Goal: Book appointment/travel/reservation

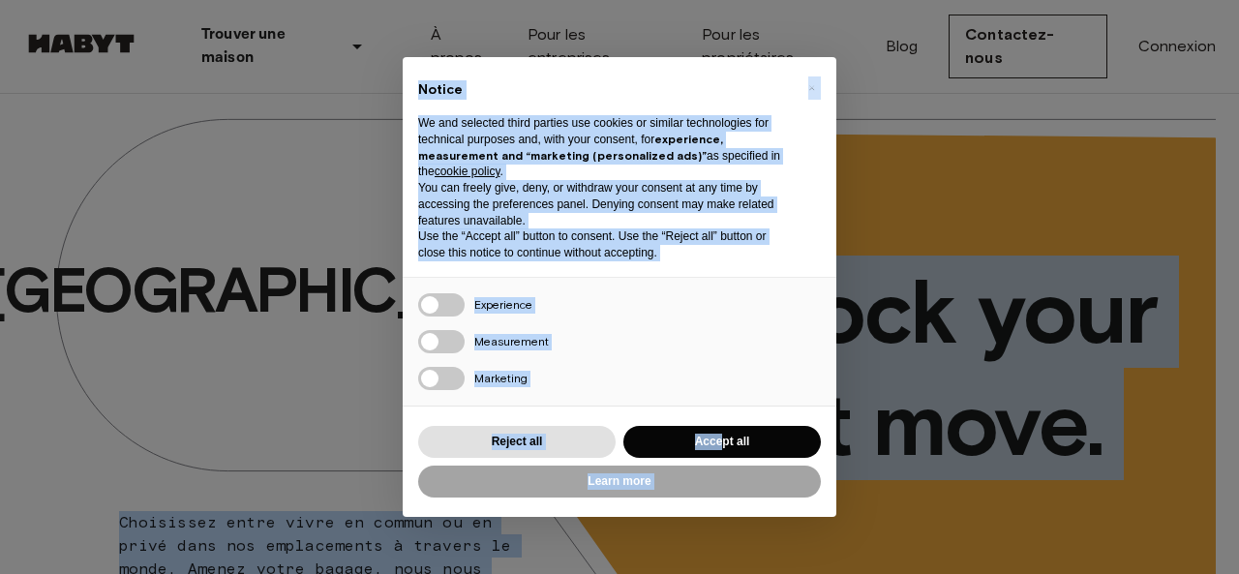
click at [719, 446] on button "Accept all" at bounding box center [721, 442] width 197 height 32
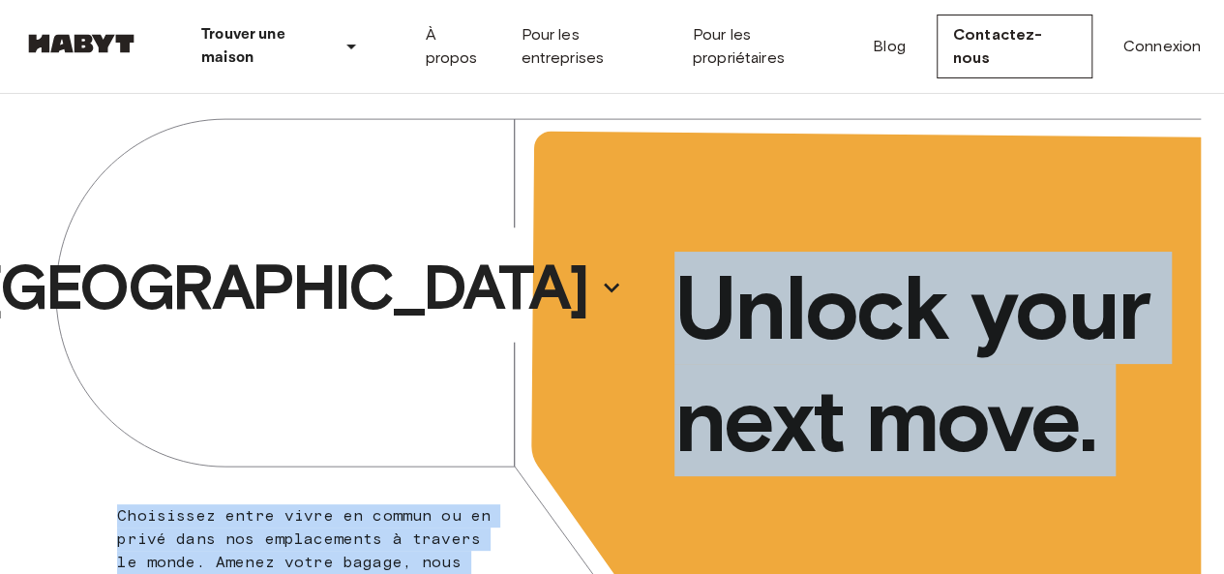
click at [1125, 230] on div "Unlock your next move." at bounding box center [907, 364] width 589 height 579
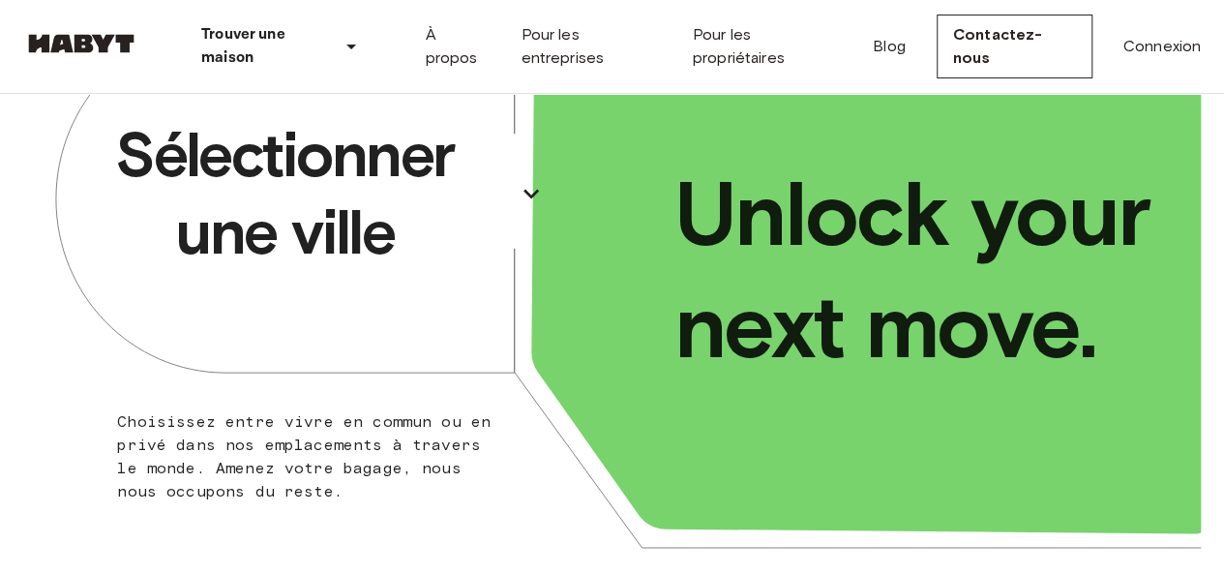
scroll to position [90, 0]
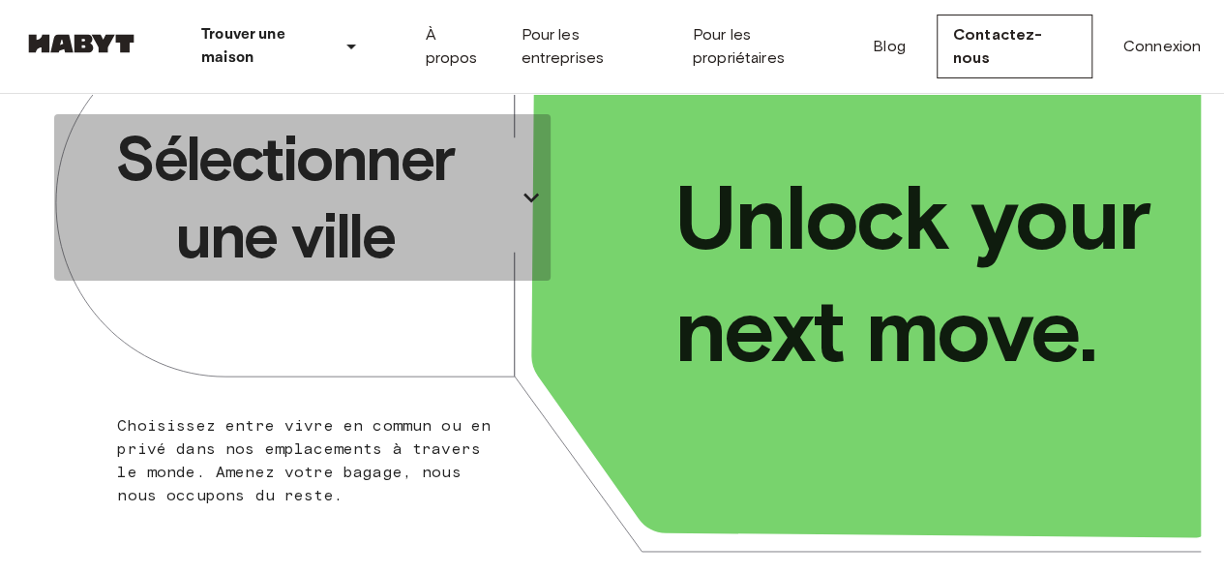
click at [432, 220] on p "Sélectionner une ville" at bounding box center [285, 197] width 446 height 155
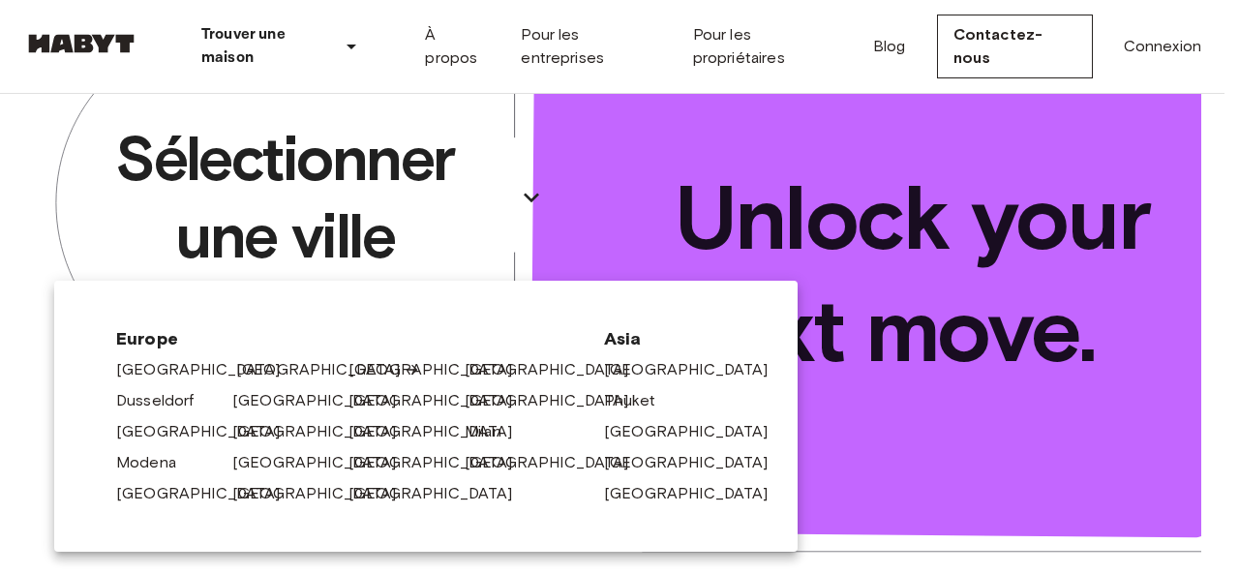
click at [252, 371] on link "[GEOGRAPHIC_DATA]" at bounding box center [328, 369] width 184 height 23
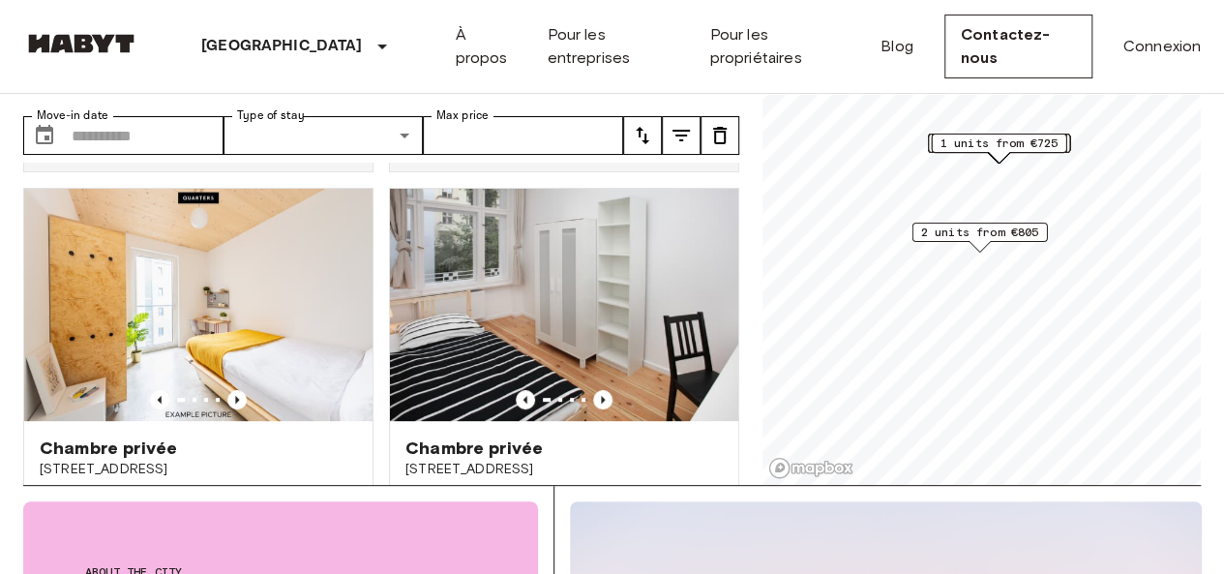
scroll to position [420, 0]
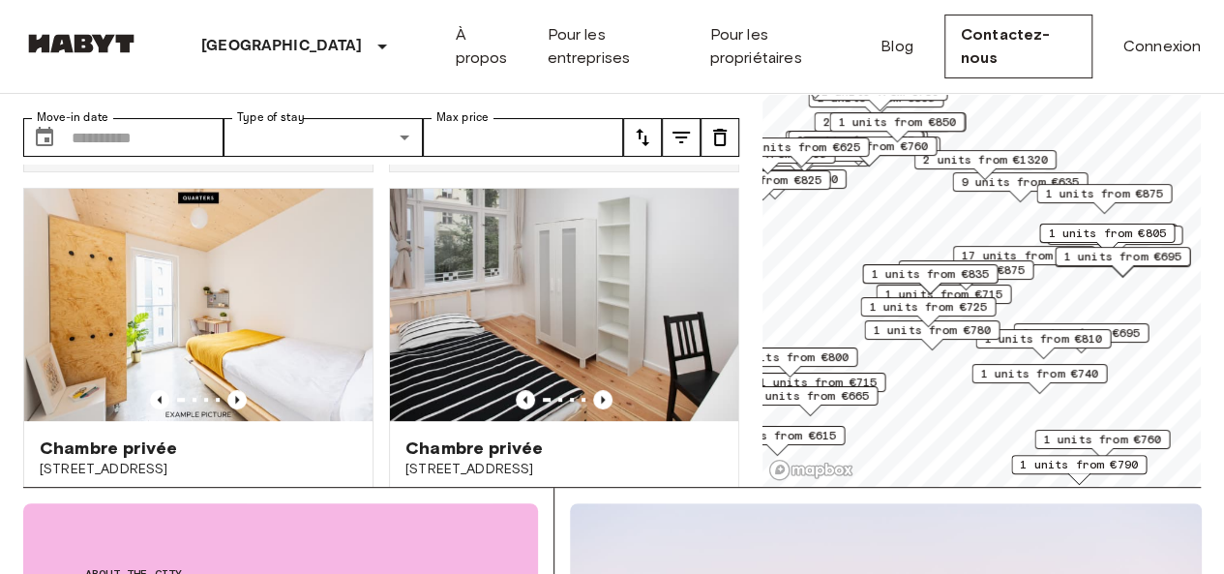
scroll to position [87, 0]
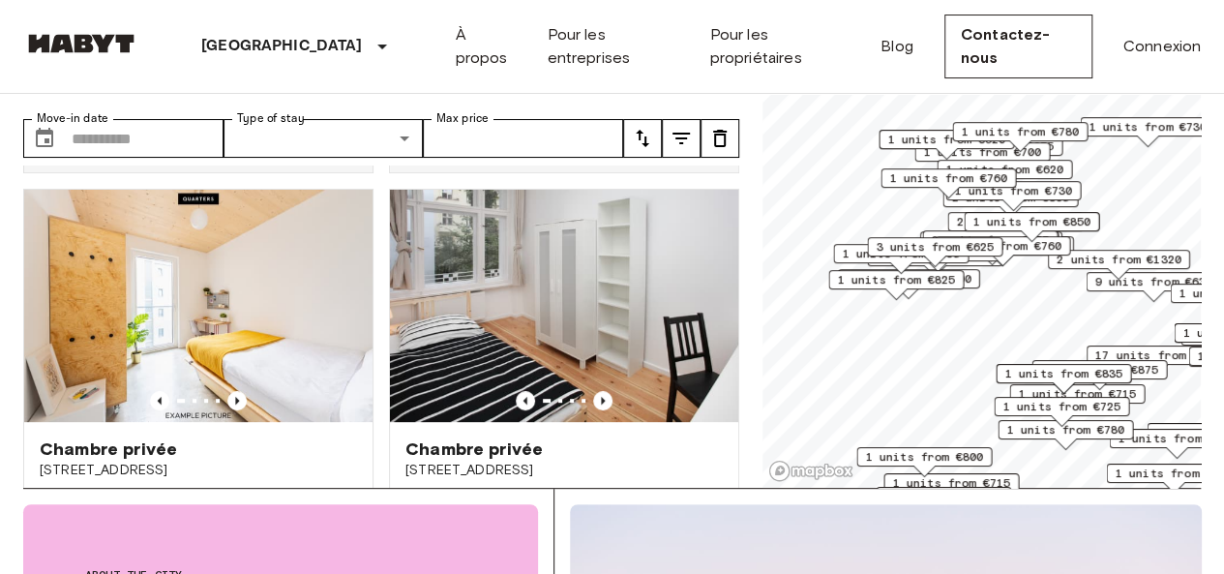
drag, startPoint x: 982, startPoint y: 193, endPoint x: 1115, endPoint y: 291, distance: 166.1
click at [1115, 291] on div "9 units from €635" at bounding box center [1154, 287] width 136 height 30
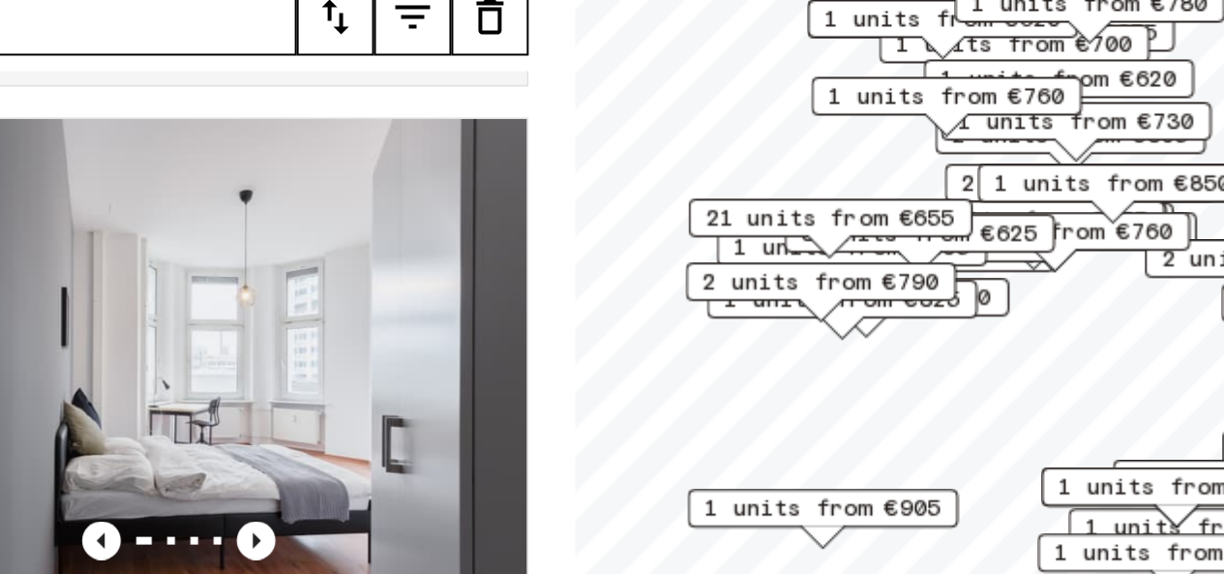
scroll to position [86, 0]
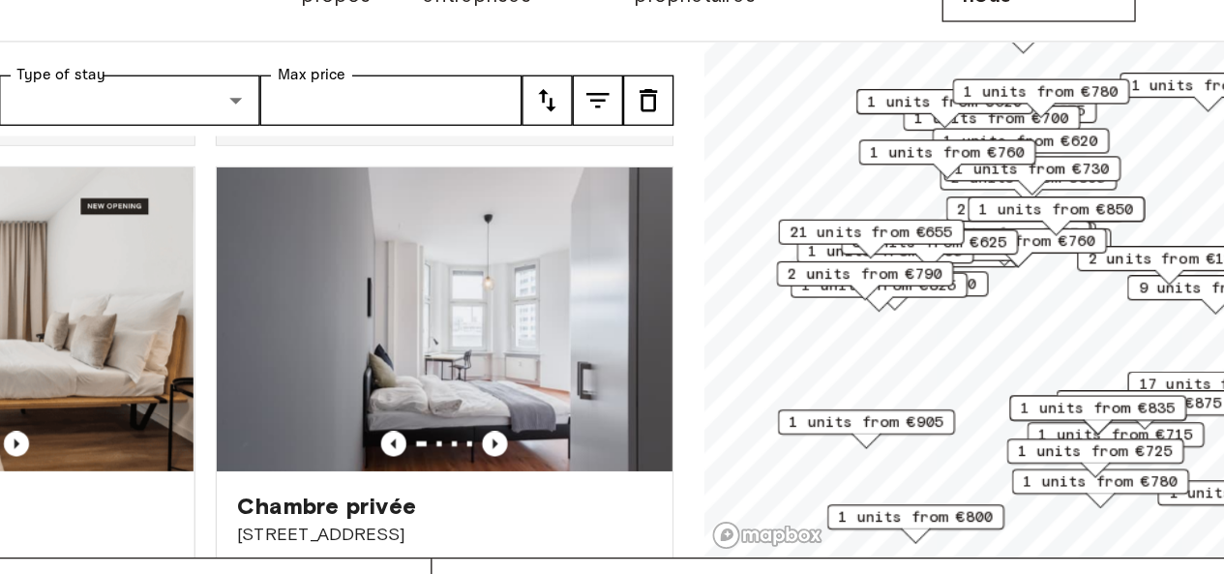
click at [989, 247] on span "3 units from €625" at bounding box center [935, 246] width 118 height 17
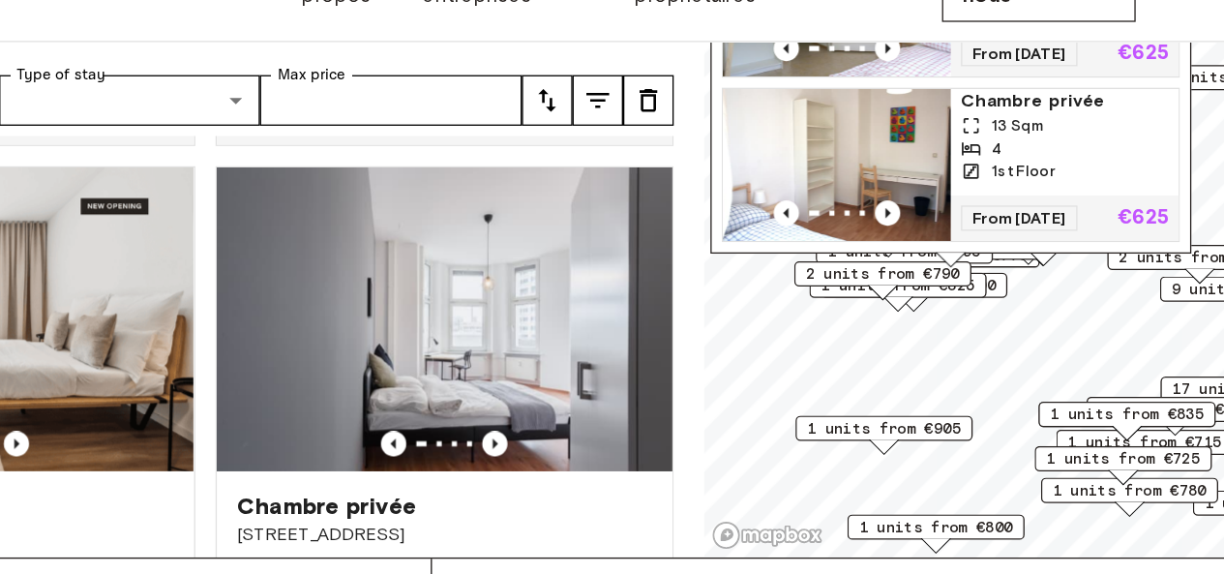
click at [1113, 394] on div "1 units from €835" at bounding box center [1086, 384] width 136 height 30
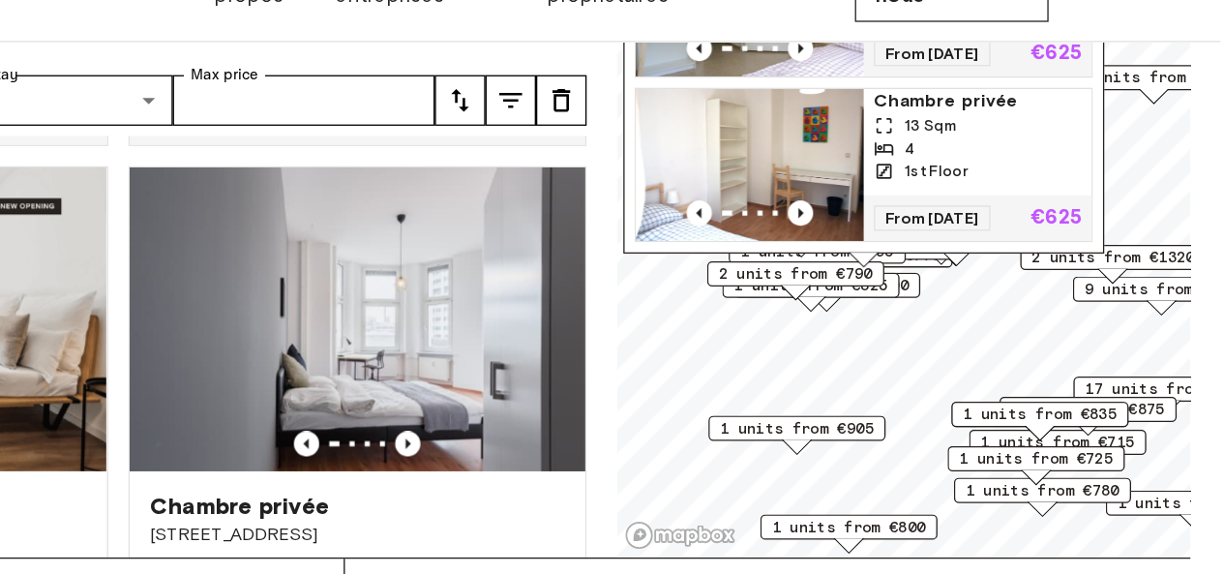
click at [1151, 400] on span "1 units from €715" at bounding box center [1100, 399] width 118 height 17
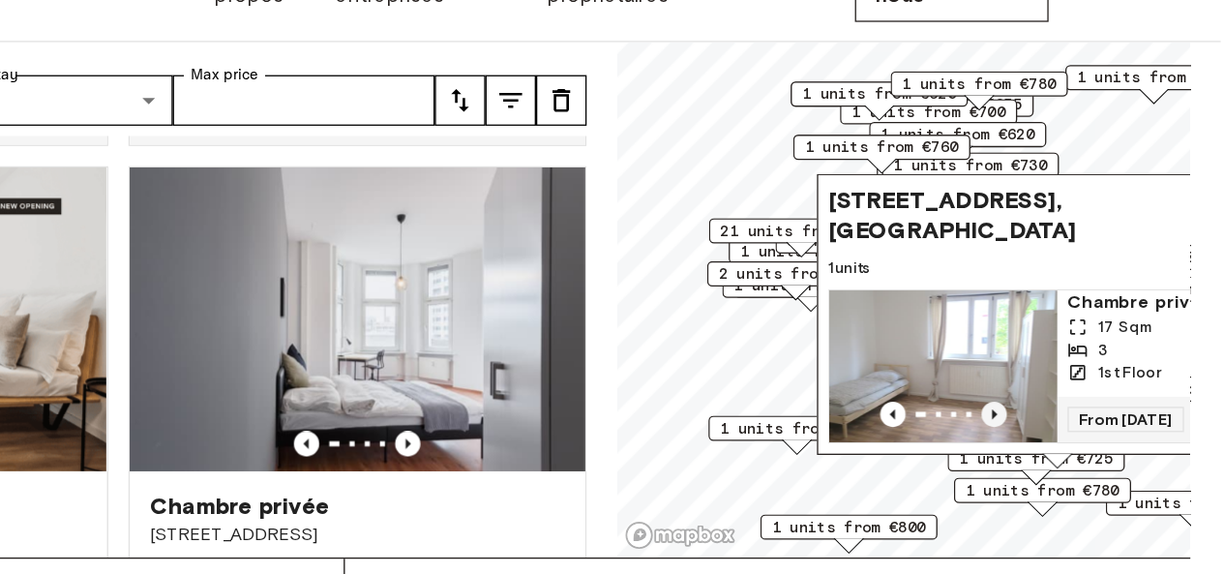
click at [1043, 369] on icon "Previous image" at bounding box center [1051, 378] width 19 height 19
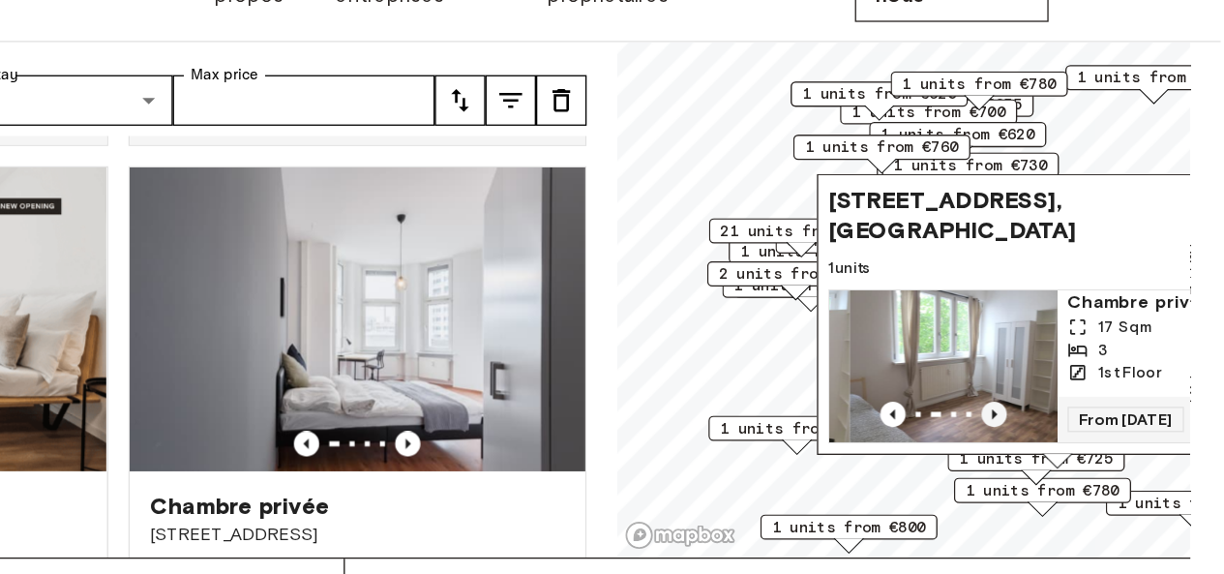
click at [1043, 369] on icon "Previous image" at bounding box center [1051, 378] width 19 height 19
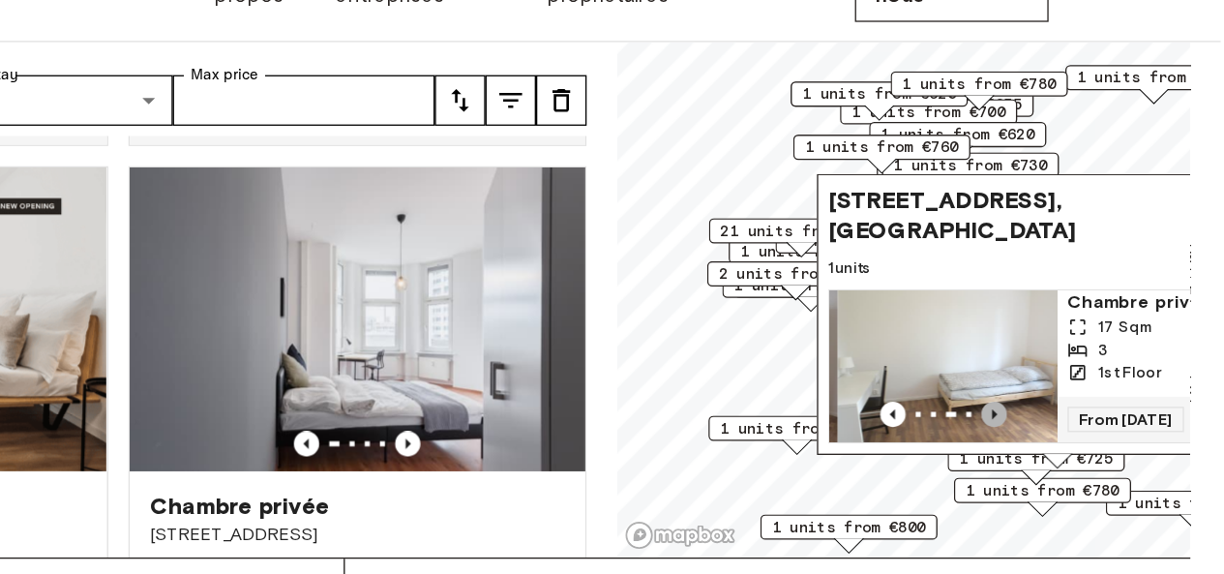
click at [1043, 369] on icon "Previous image" at bounding box center [1051, 378] width 19 height 19
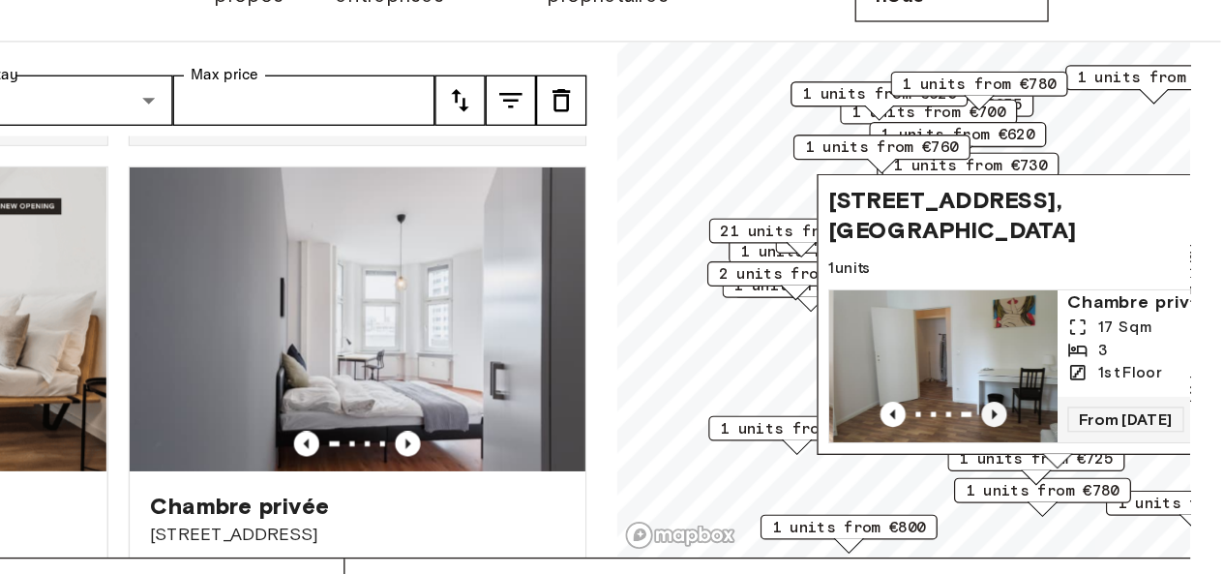
click at [1043, 369] on icon "Previous image" at bounding box center [1051, 378] width 19 height 19
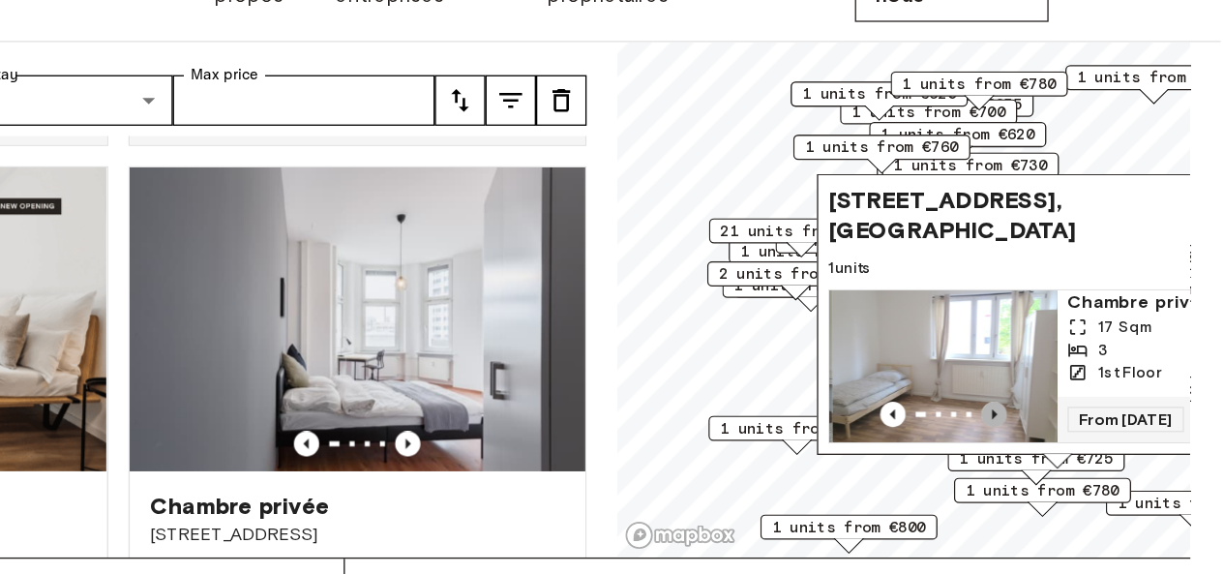
click at [1043, 369] on icon "Previous image" at bounding box center [1051, 378] width 19 height 19
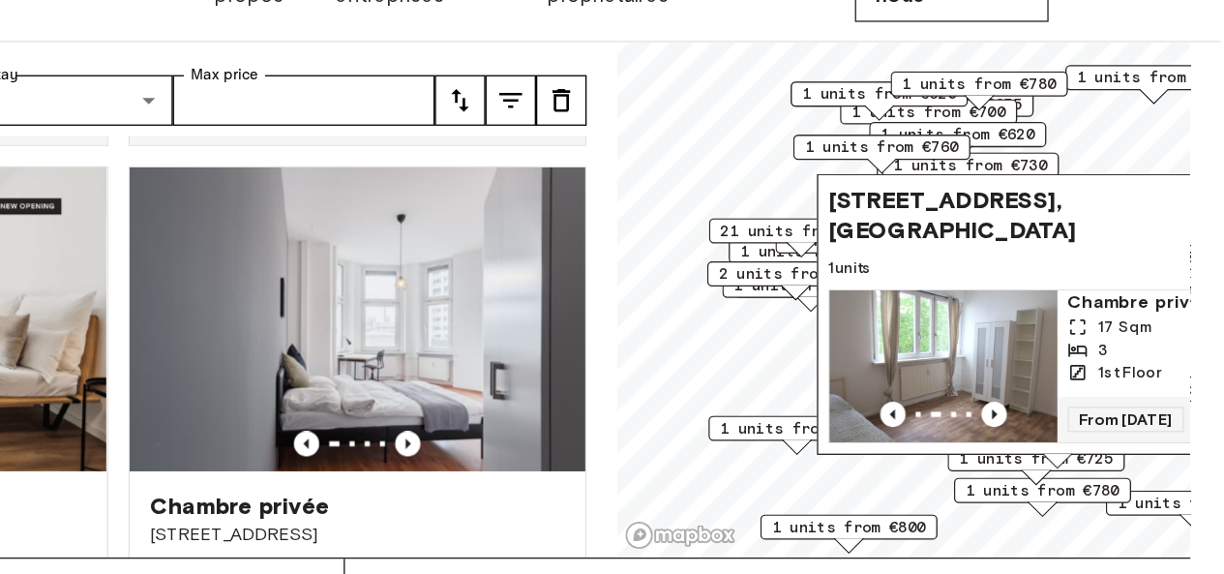
click at [749, 165] on div "Private rooms and apartments for rent in Berlin Move-in date ​ Move-in date Typ…" at bounding box center [612, 247] width 1178 height 481
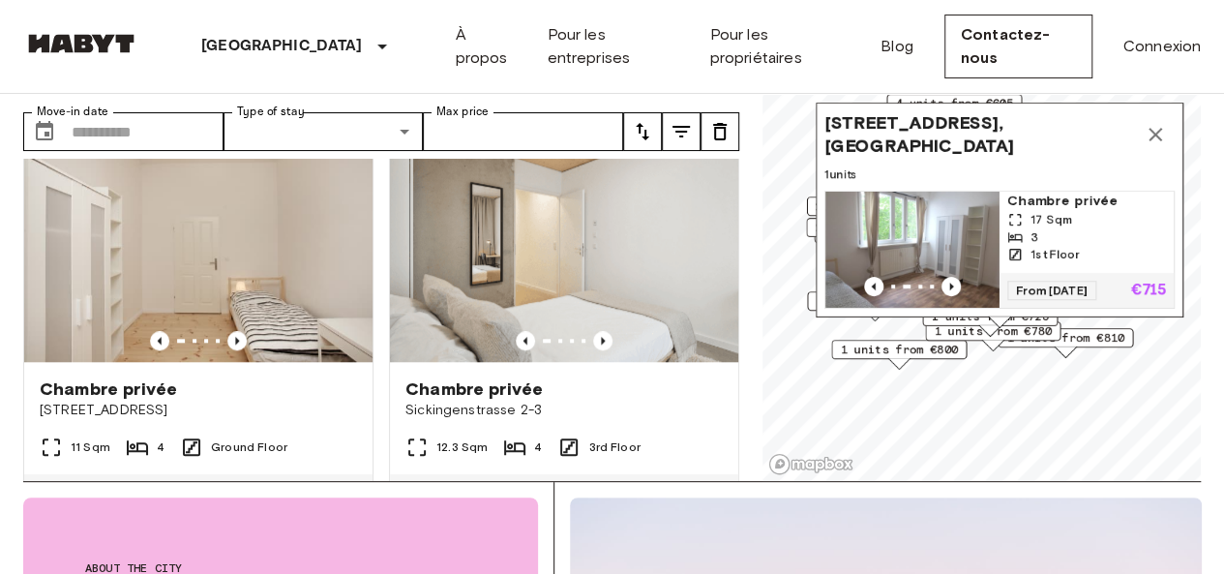
scroll to position [896, 0]
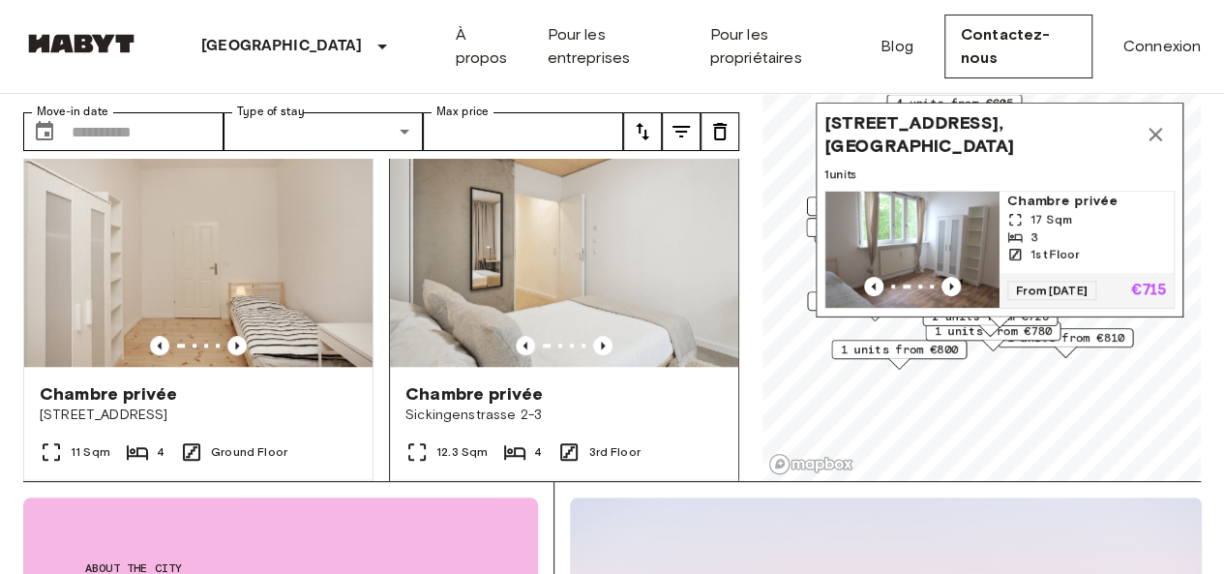
click at [619, 276] on img at bounding box center [564, 251] width 348 height 232
click at [1156, 123] on icon "Map marker" at bounding box center [1155, 134] width 23 height 23
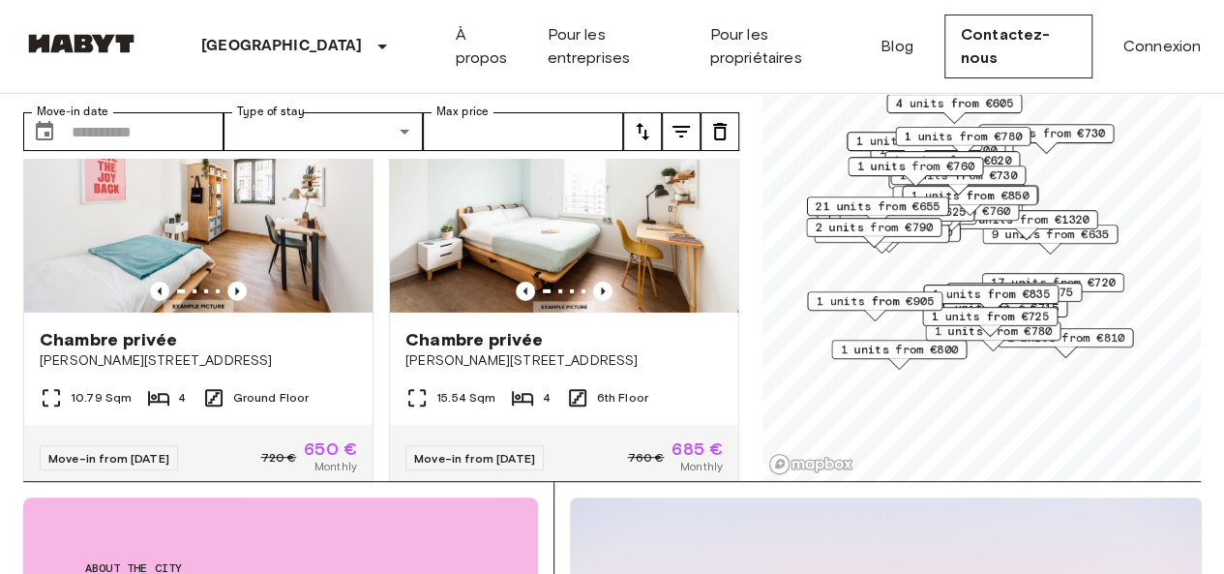
scroll to position [3086, 0]
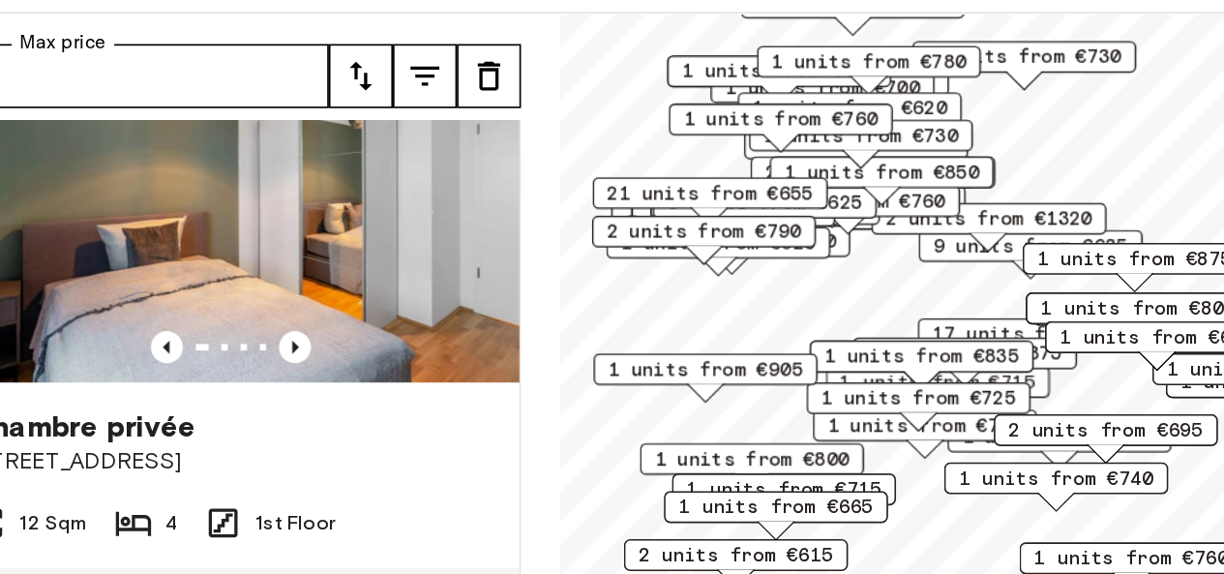
scroll to position [94, 0]
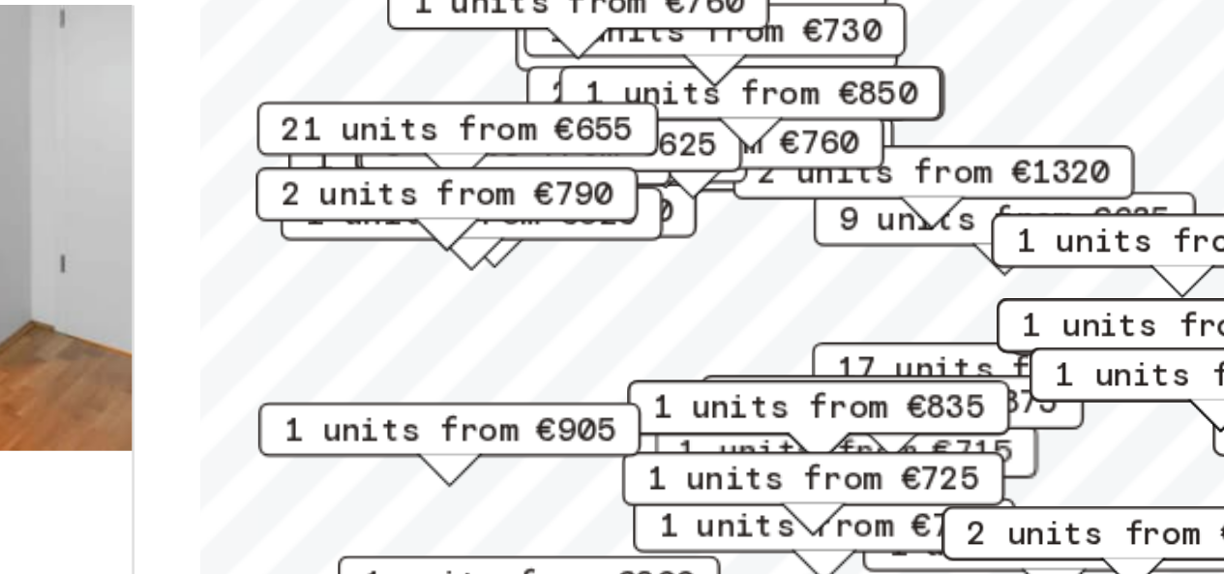
click at [939, 210] on span "3 units from €625" at bounding box center [887, 207] width 118 height 17
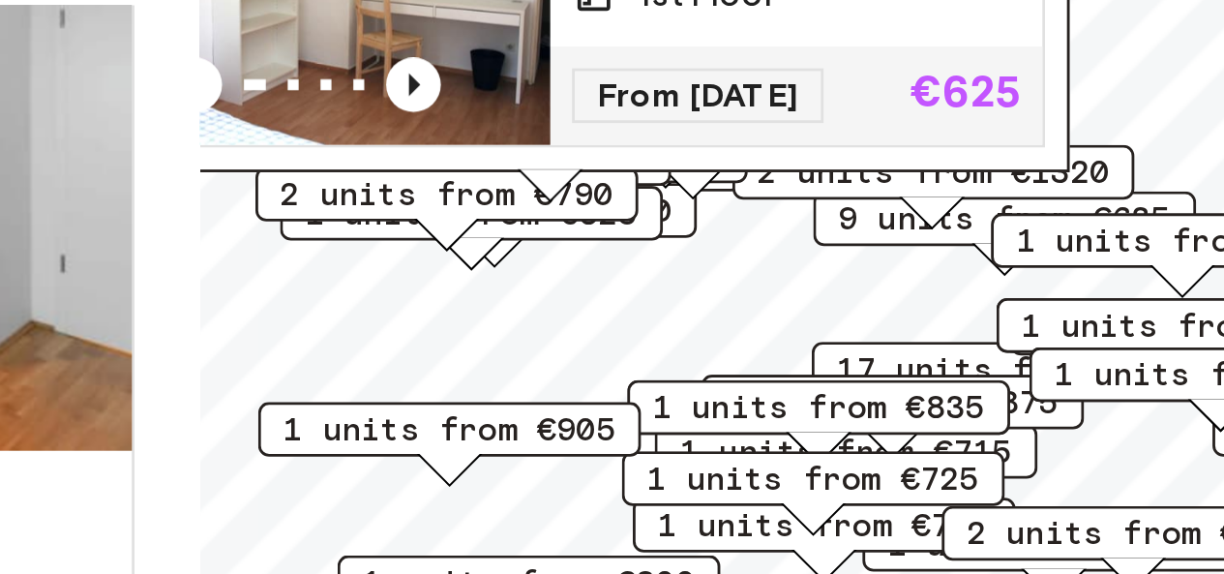
scroll to position [107, 0]
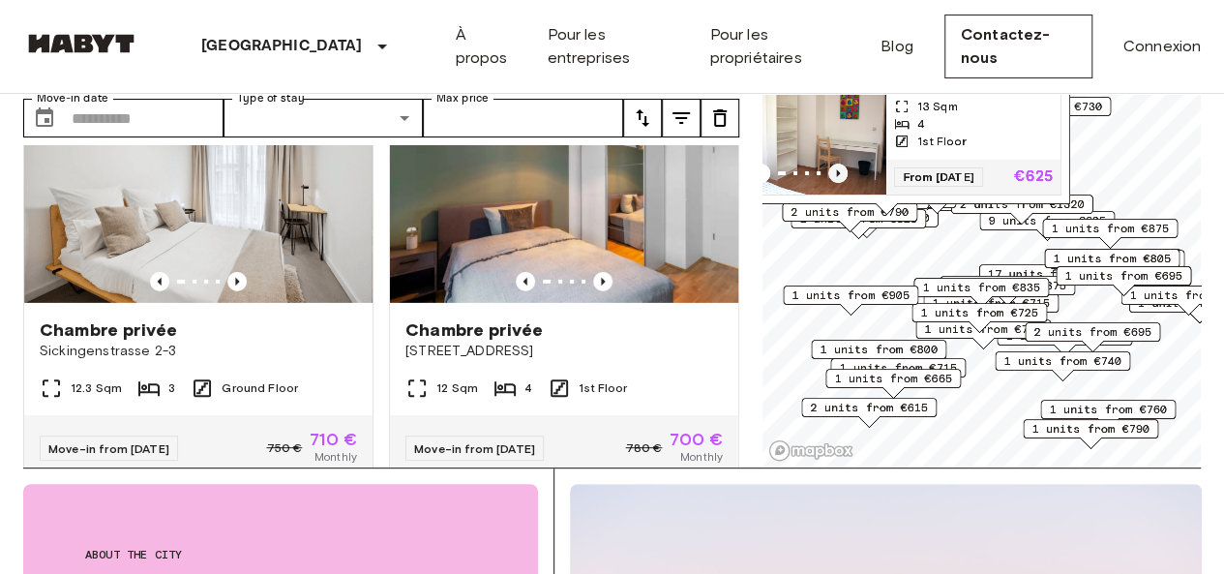
click at [832, 164] on icon "Previous image" at bounding box center [838, 173] width 19 height 19
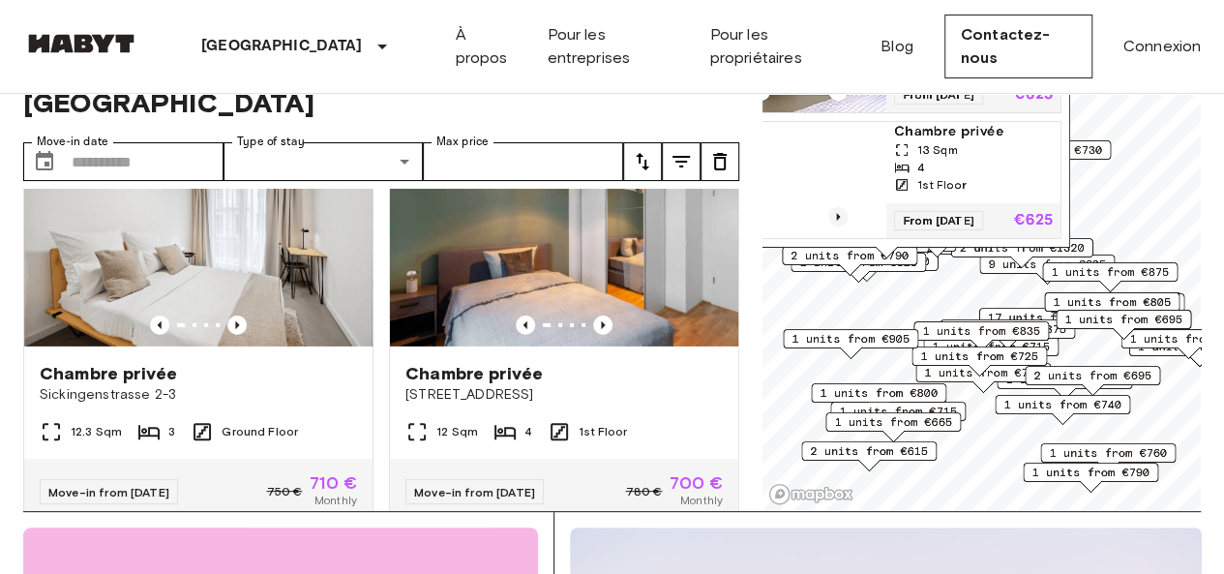
scroll to position [63, 0]
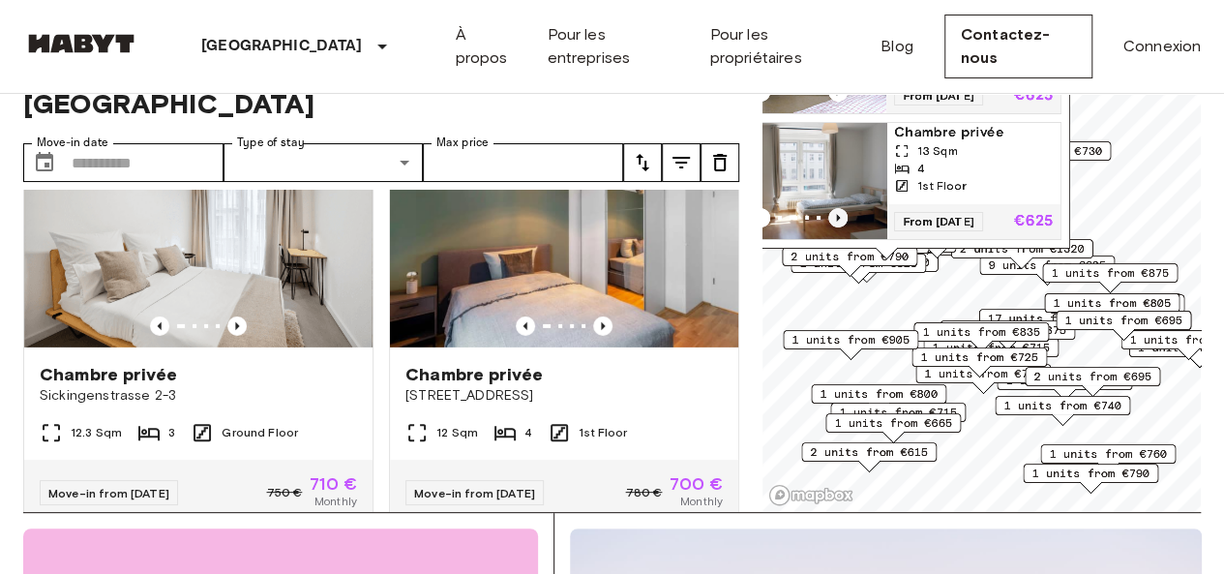
click at [840, 208] on icon "Previous image" at bounding box center [838, 217] width 19 height 19
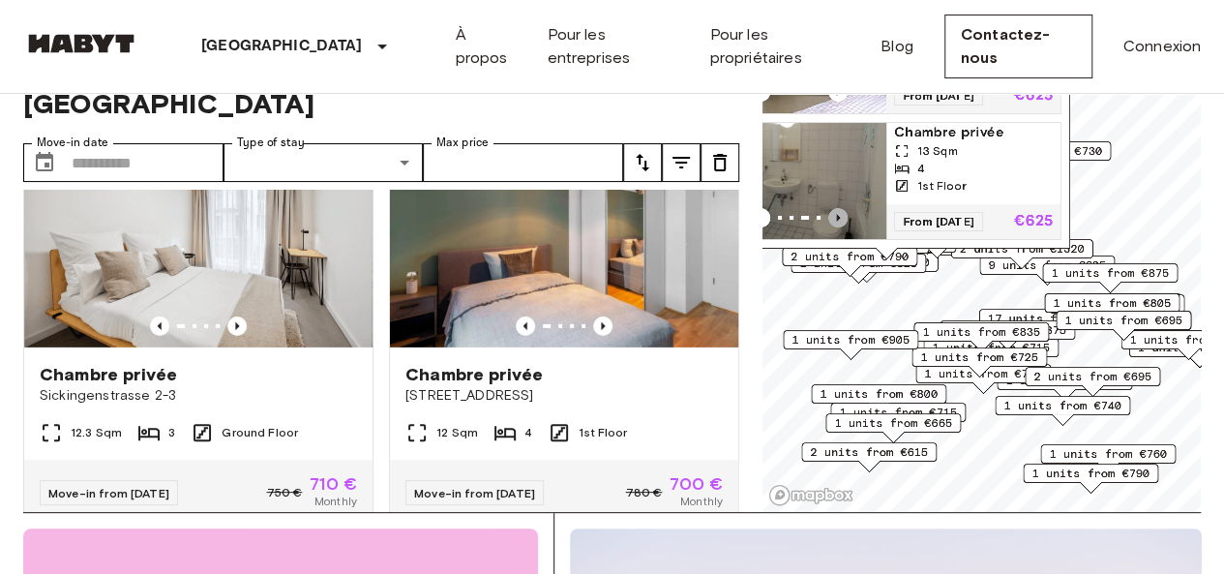
click at [840, 208] on icon "Previous image" at bounding box center [838, 217] width 19 height 19
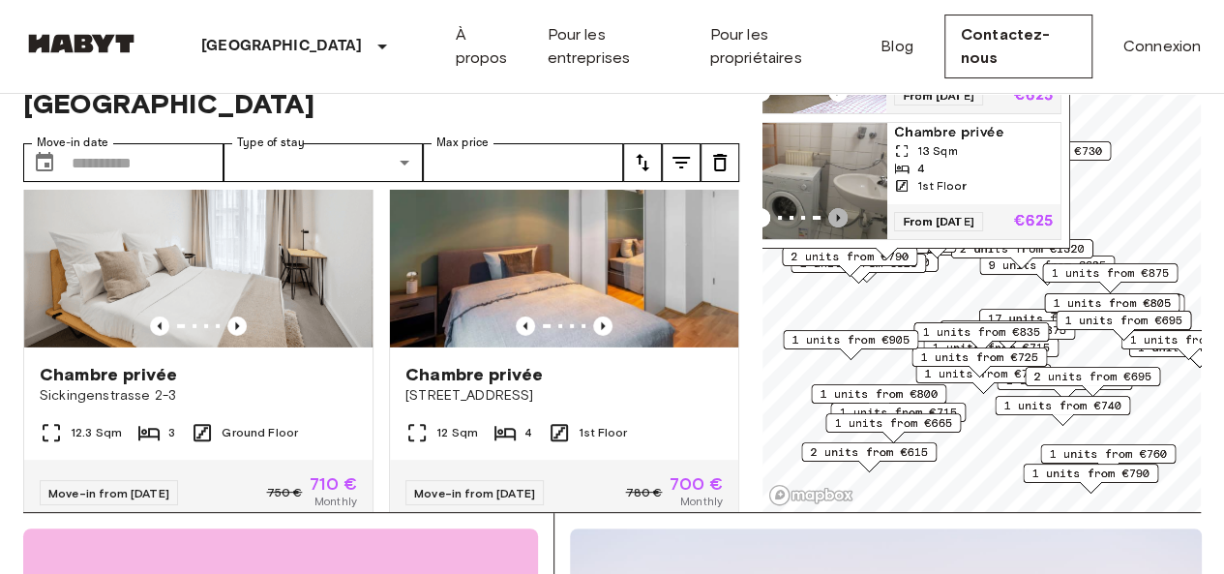
click at [840, 208] on icon "Previous image" at bounding box center [838, 217] width 19 height 19
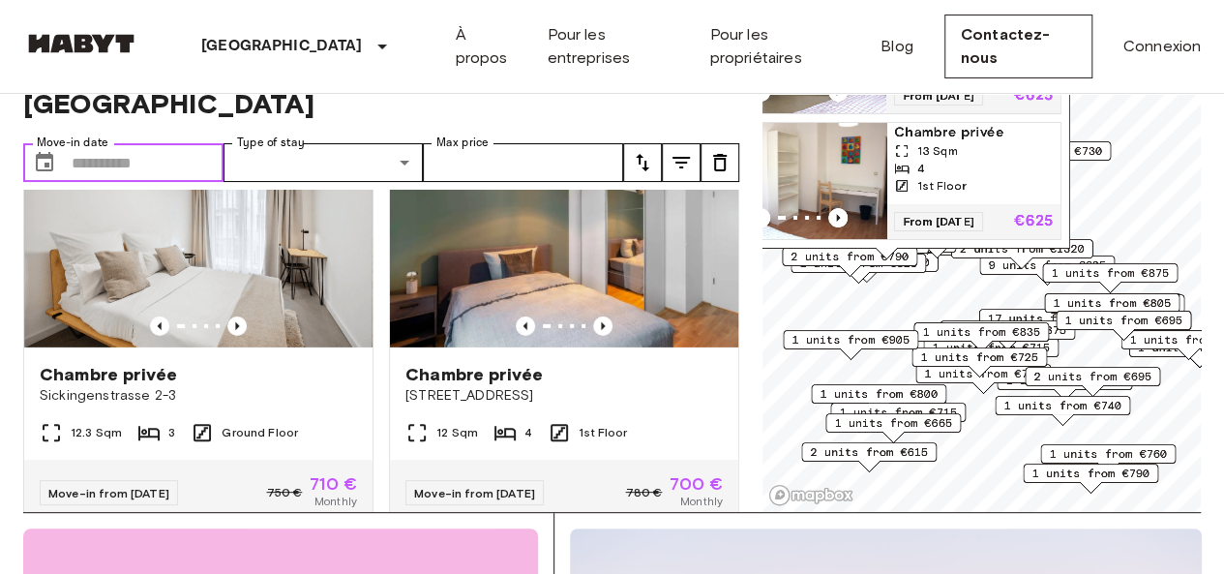
click at [156, 143] on input "Move-in date" at bounding box center [148, 162] width 152 height 39
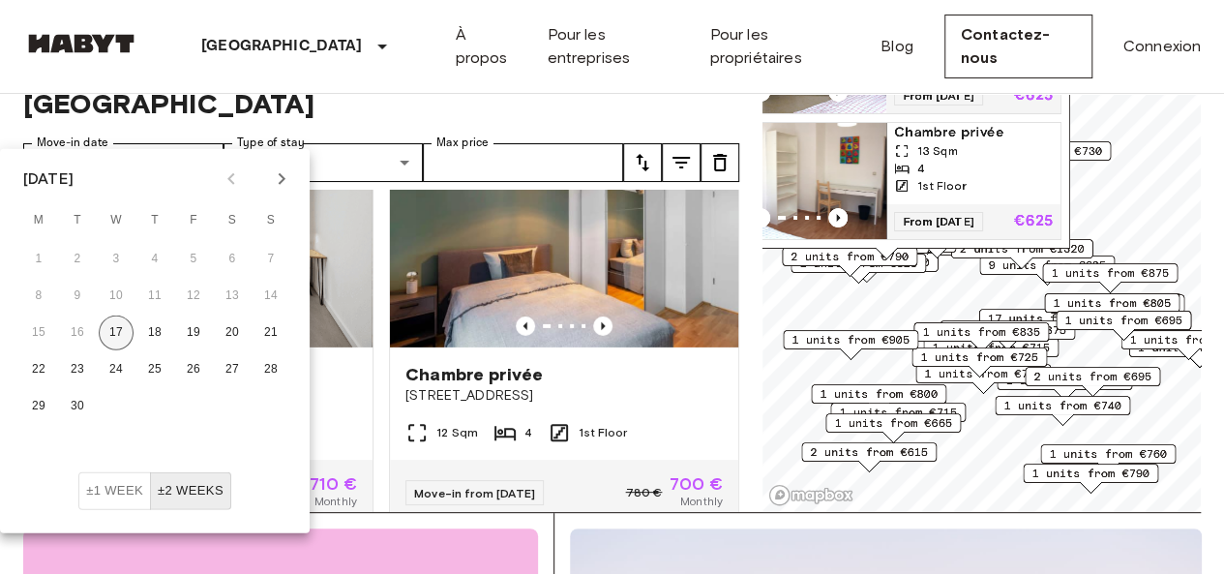
click at [122, 322] on button "17" at bounding box center [116, 333] width 35 height 35
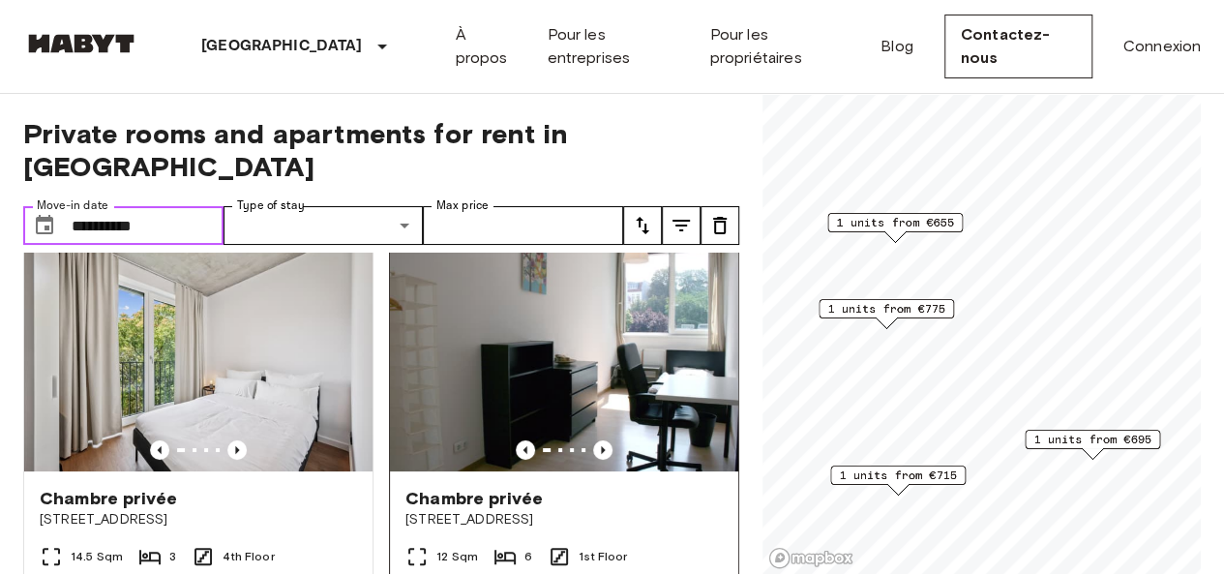
scroll to position [31, 0]
click at [149, 206] on input "**********" at bounding box center [148, 225] width 152 height 39
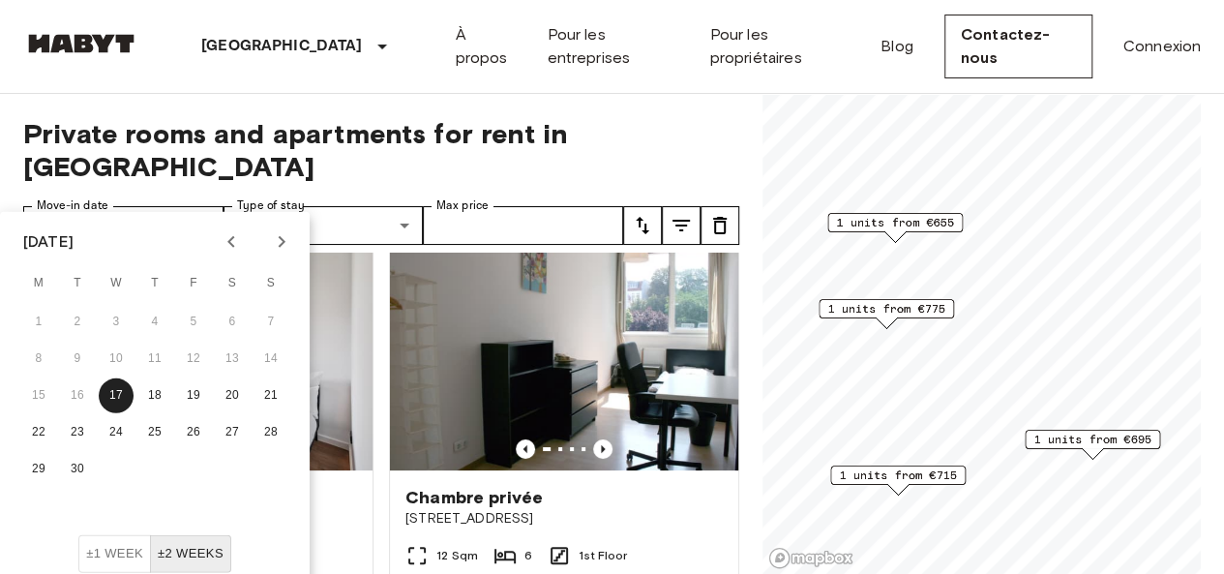
click at [200, 548] on button "±2 weeks" at bounding box center [190, 554] width 81 height 38
click at [689, 136] on div "**********" at bounding box center [381, 334] width 716 height 481
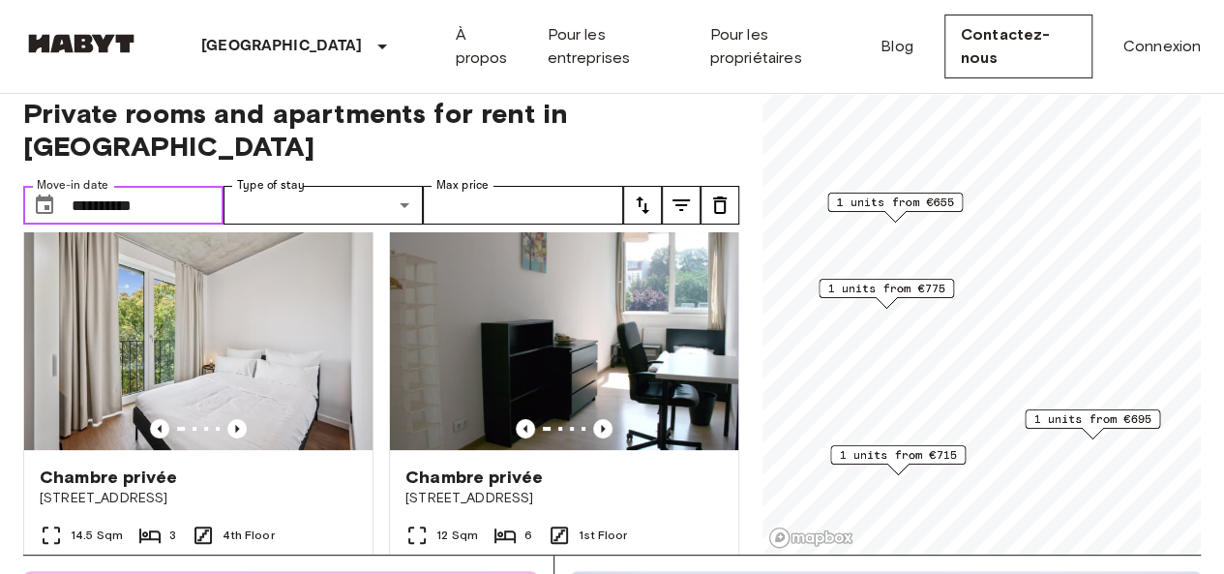
click at [180, 186] on input "**********" at bounding box center [148, 205] width 152 height 39
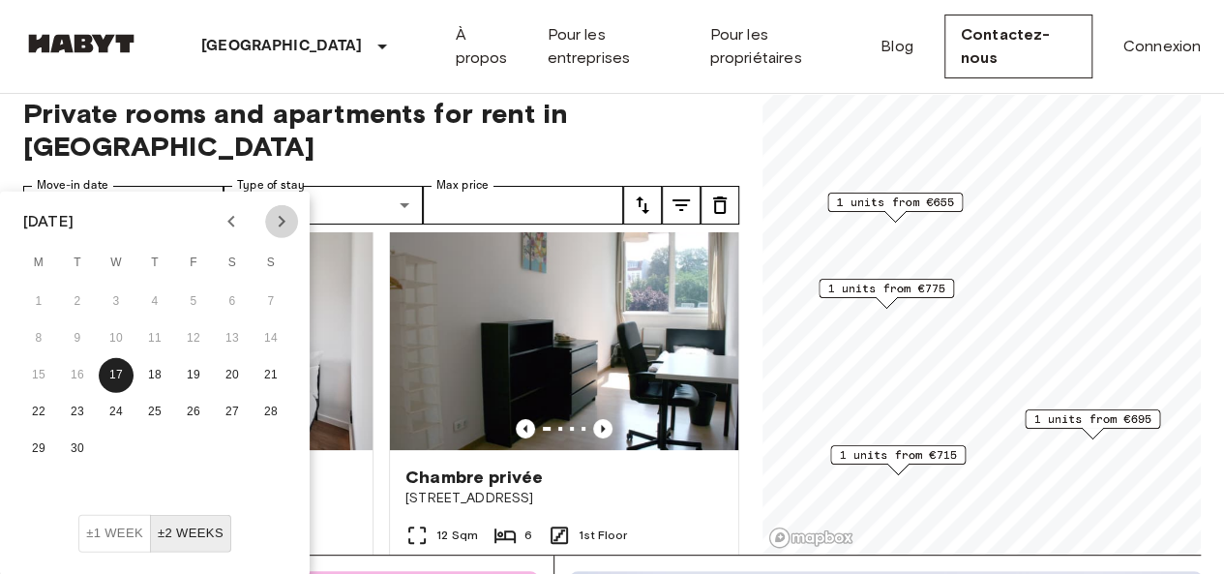
click at [292, 227] on icon "Next month" at bounding box center [281, 221] width 23 height 23
click at [225, 227] on icon "Previous month" at bounding box center [231, 221] width 23 height 23
click at [277, 227] on icon "Next month" at bounding box center [281, 221] width 23 height 23
click at [121, 289] on button "1" at bounding box center [116, 302] width 35 height 35
type input "**********"
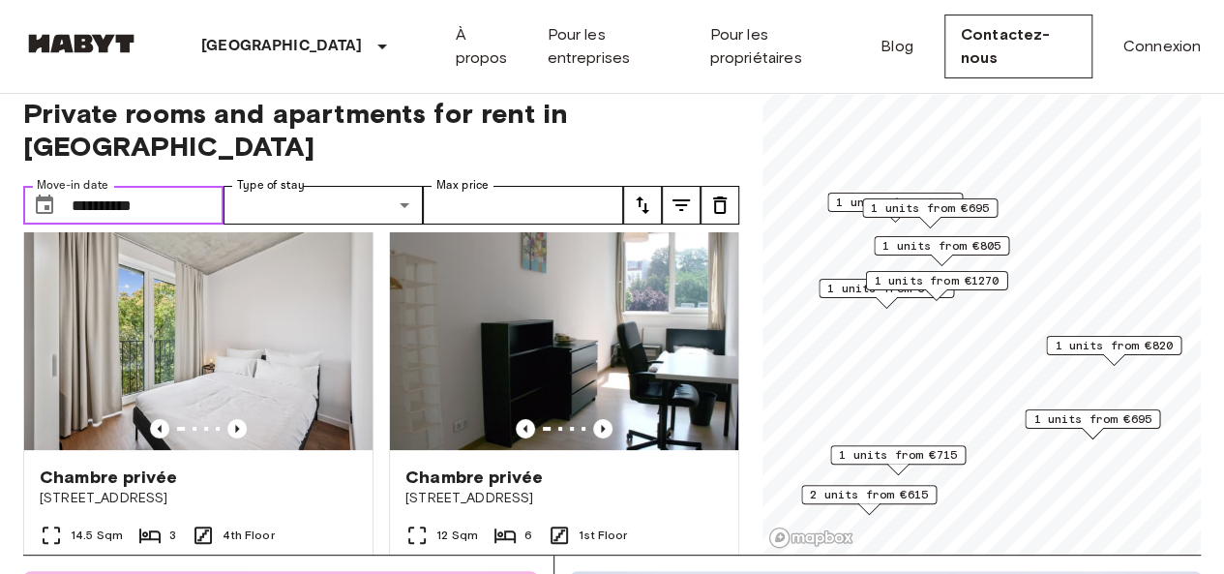
click at [1071, 435] on div "1 units from €695" at bounding box center [1093, 424] width 136 height 30
click at [1054, 419] on span "1 units from €695" at bounding box center [1093, 418] width 118 height 17
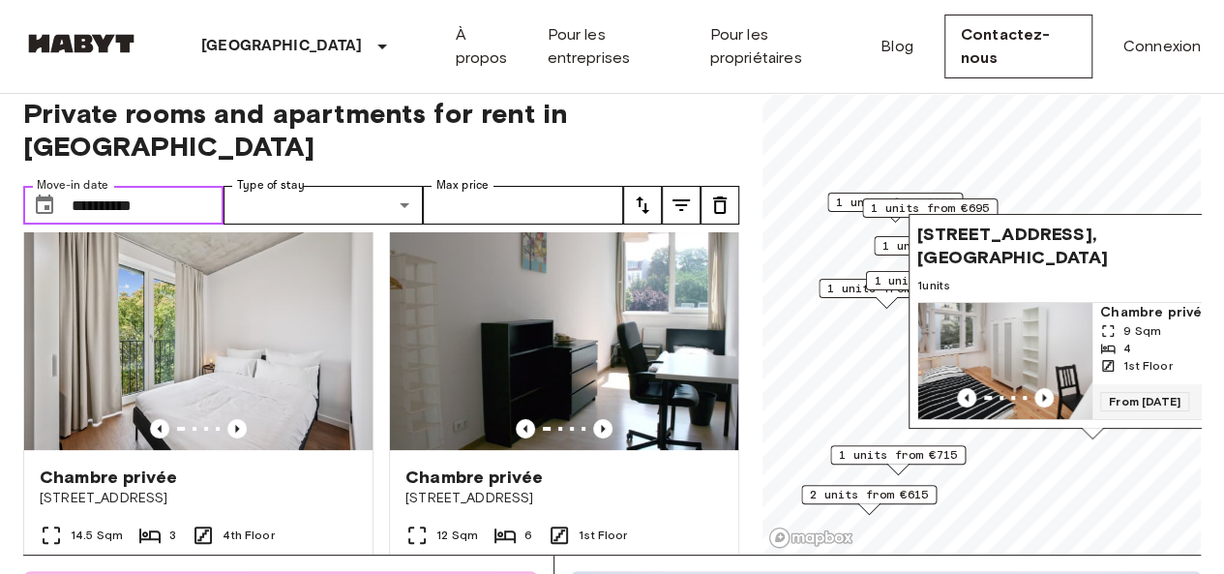
click at [1035, 372] on img "Map marker" at bounding box center [1006, 361] width 174 height 116
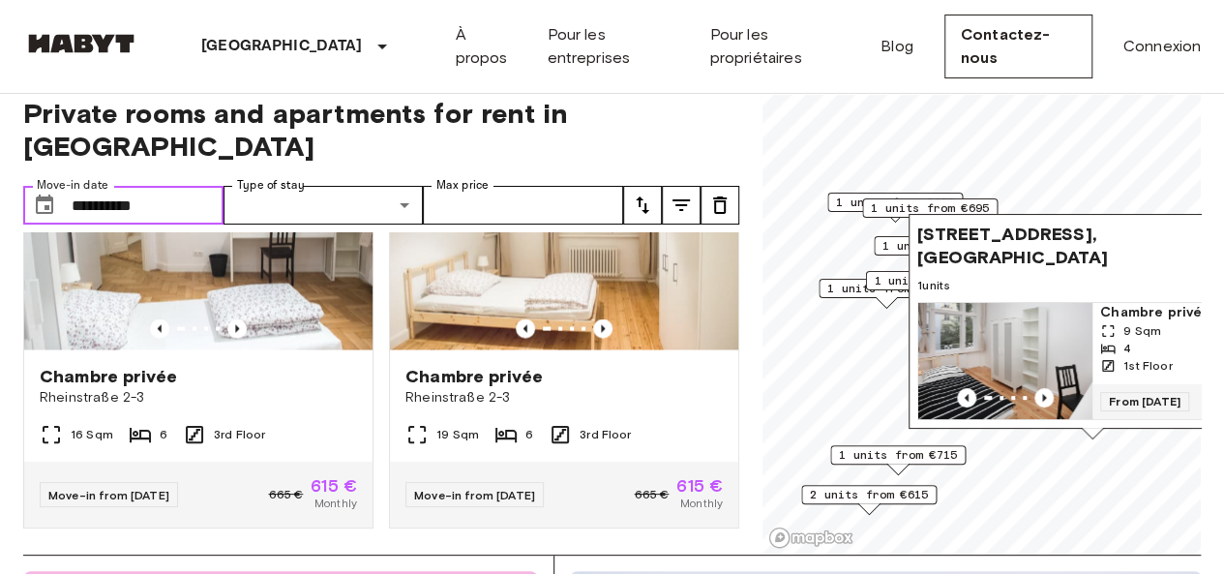
scroll to position [1846, 0]
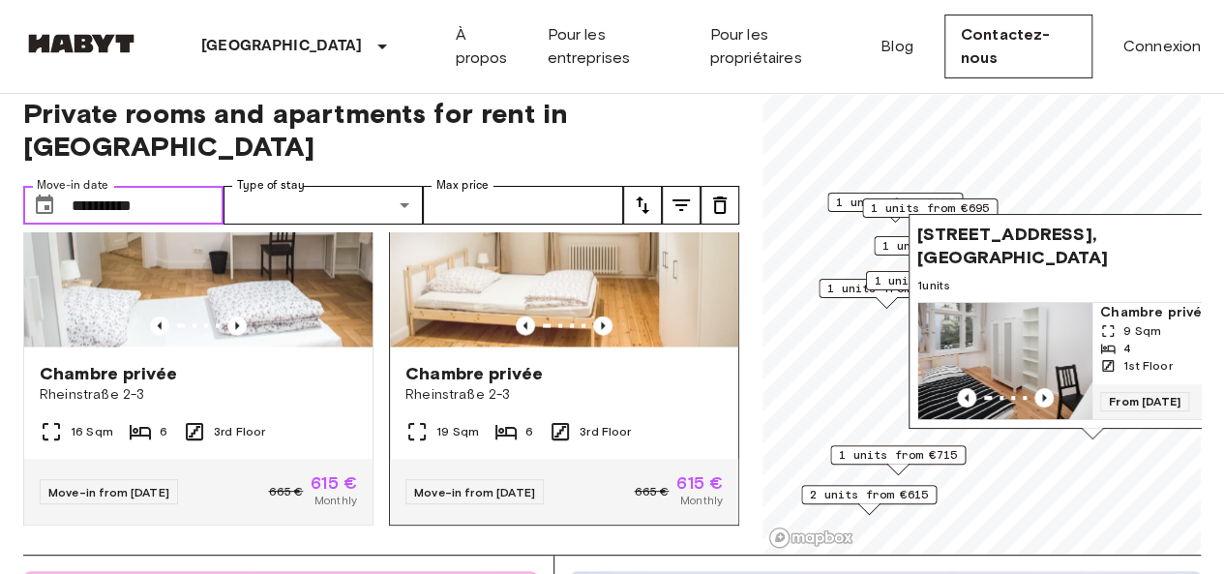
click at [583, 280] on img at bounding box center [564, 230] width 348 height 232
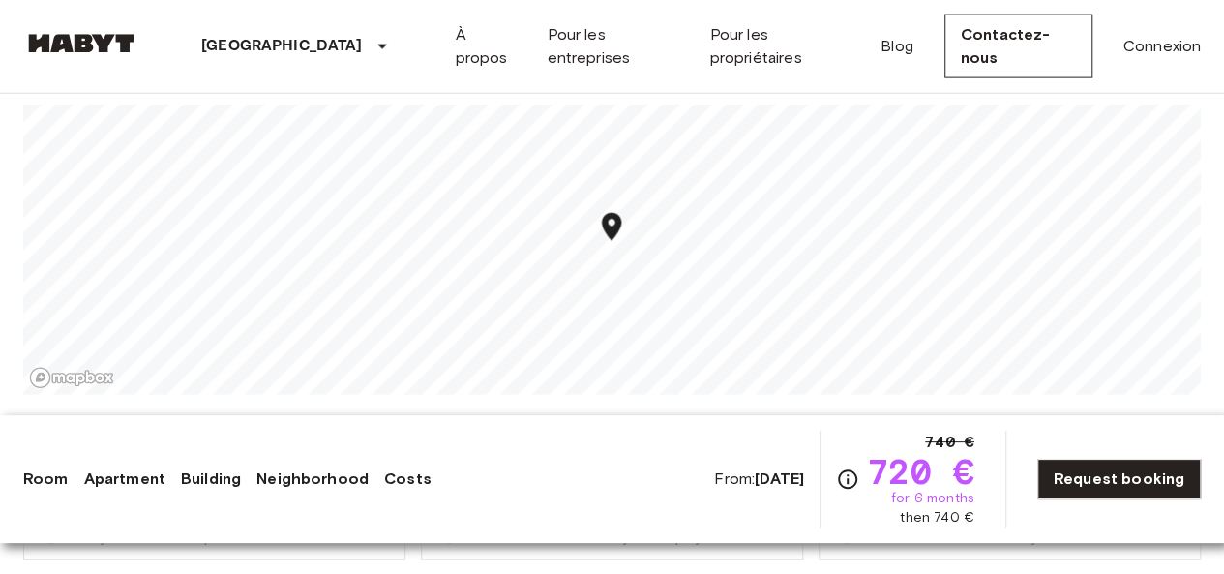
scroll to position [2213, 0]
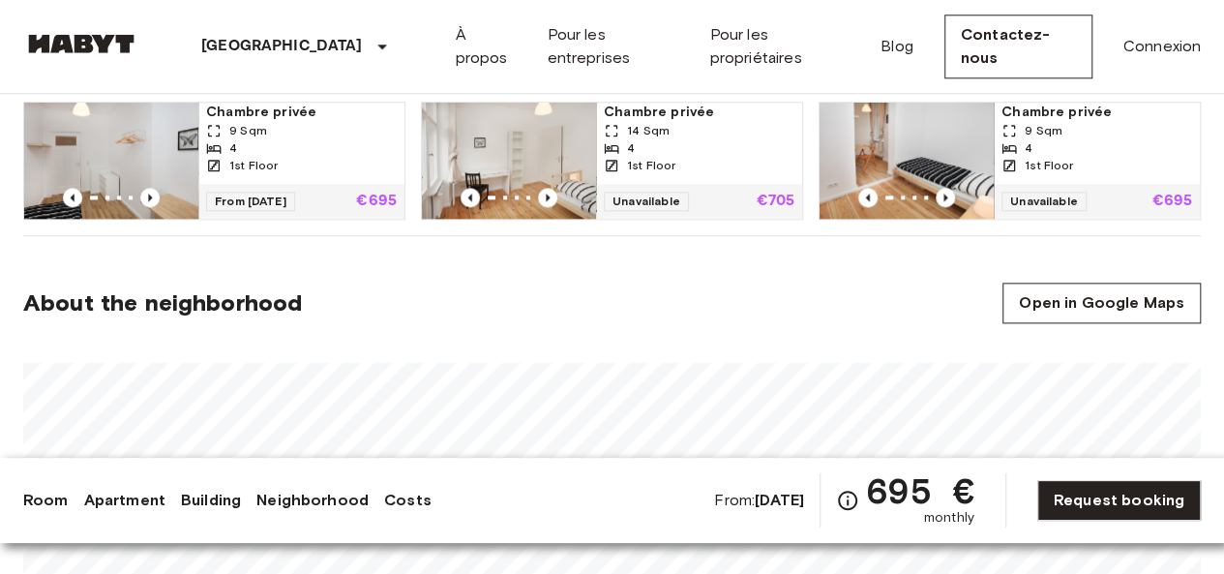
scroll to position [1045, 0]
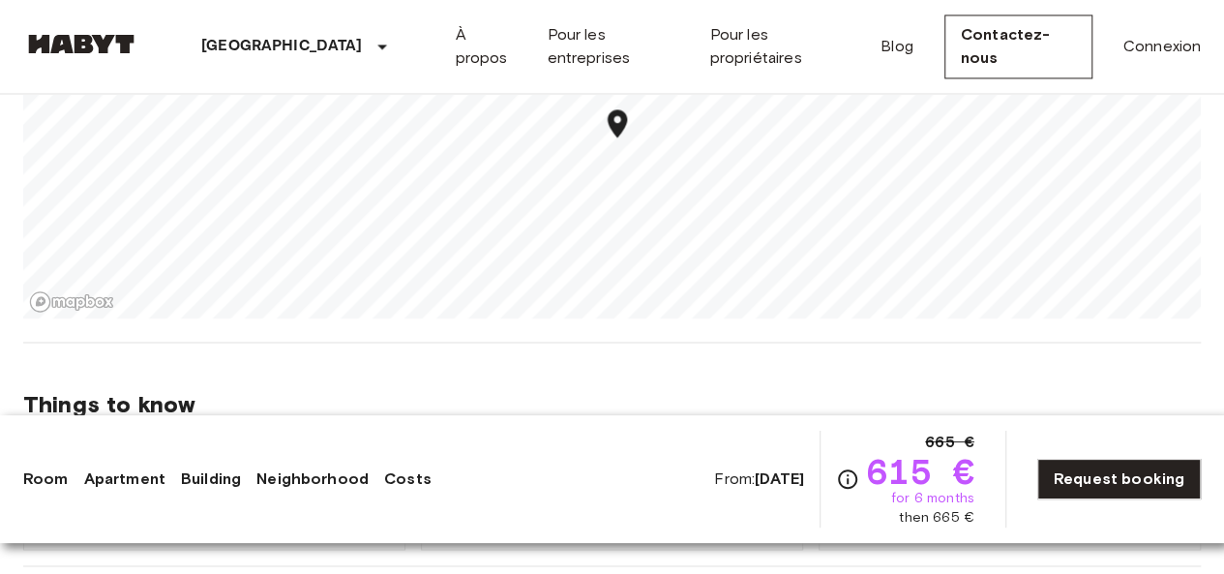
scroll to position [1392, 0]
